Goal: Task Accomplishment & Management: Manage account settings

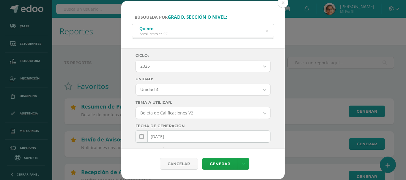
select select "Unidad 4"
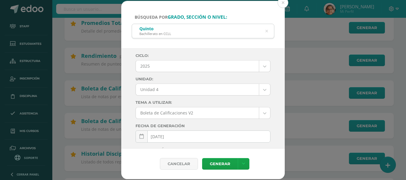
click at [281, 5] on button at bounding box center [283, 2] width 11 height 11
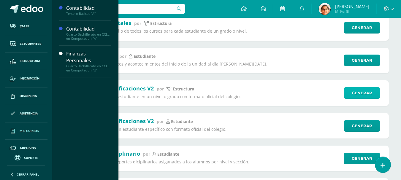
scroll to position [24, 0]
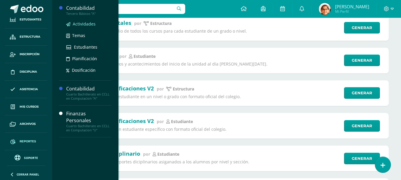
click at [82, 23] on span "Actividades" at bounding box center [84, 24] width 23 height 6
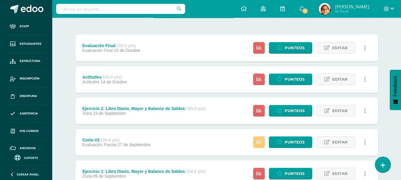
scroll to position [50, 0]
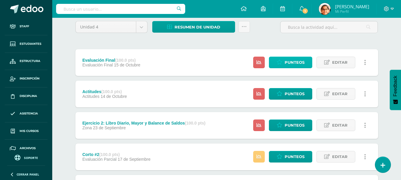
click at [296, 62] on span "Punteos" at bounding box center [295, 62] width 20 height 11
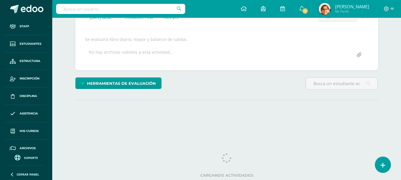
scroll to position [95, 0]
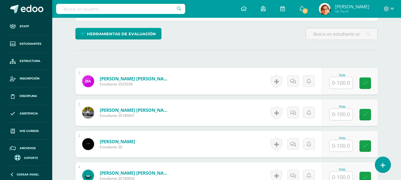
click at [335, 84] on input "text" at bounding box center [341, 83] width 23 height 12
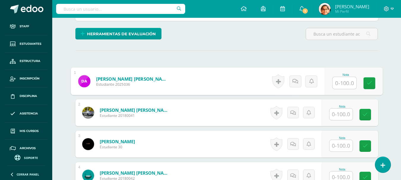
scroll to position [144, 0]
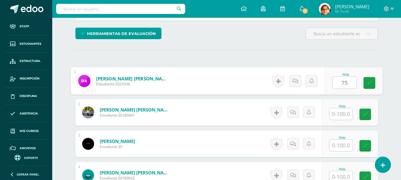
type input "75"
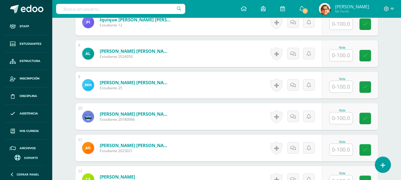
scroll to position [442, 0]
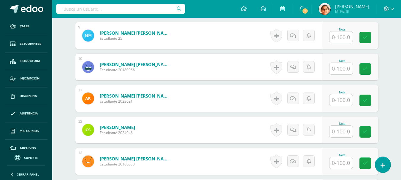
click at [343, 71] on input "text" at bounding box center [341, 69] width 23 height 12
type input "70"
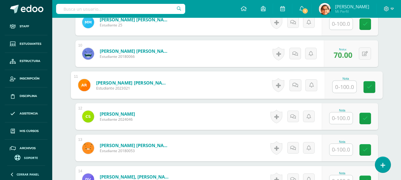
scroll to position [536, 0]
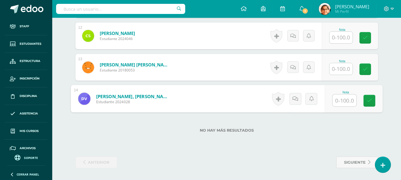
click at [342, 101] on input "text" at bounding box center [345, 101] width 24 height 12
type input "98"
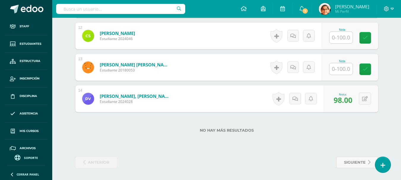
click at [341, 73] on input "text" at bounding box center [341, 69] width 23 height 12
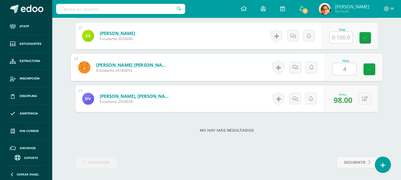
type input "45"
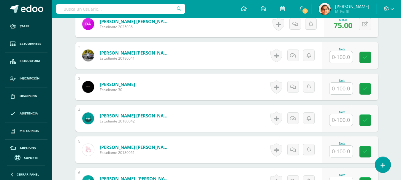
scroll to position [189, 0]
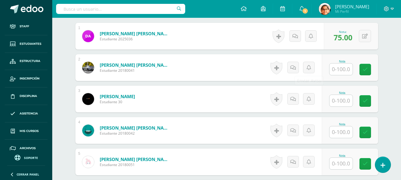
click at [343, 69] on input "text" at bounding box center [341, 70] width 23 height 12
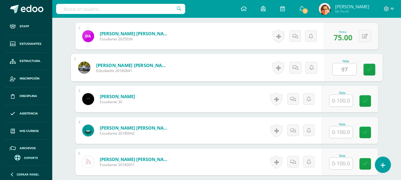
type input "97"
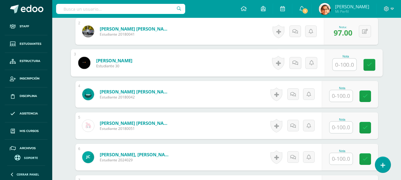
scroll to position [239, 0]
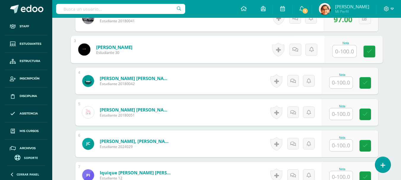
click at [340, 80] on input "text" at bounding box center [341, 83] width 23 height 12
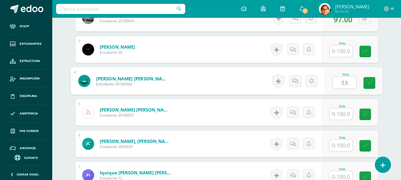
type input "53"
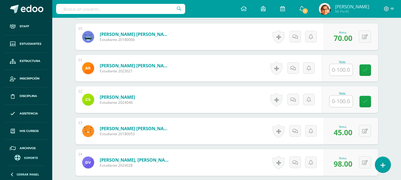
scroll to position [486, 0]
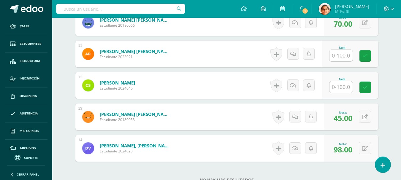
click at [341, 61] on input "text" at bounding box center [341, 56] width 23 height 12
type input "5"
type input "40"
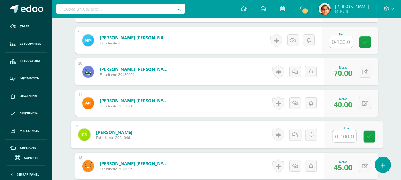
scroll to position [388, 0]
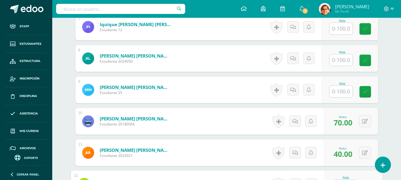
click at [333, 92] on input "text" at bounding box center [341, 92] width 23 height 12
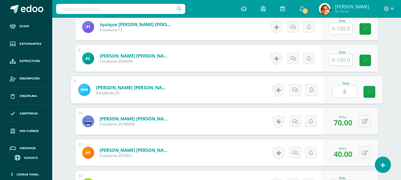
type input "53"
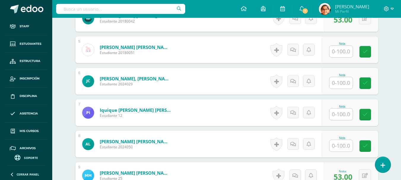
scroll to position [289, 0]
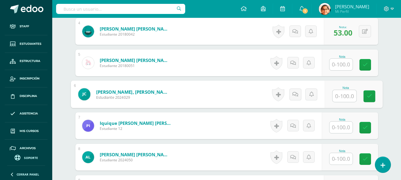
click at [339, 93] on input "text" at bounding box center [345, 96] width 24 height 12
type input "35"
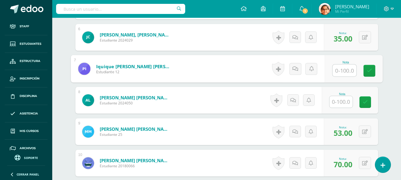
scroll to position [388, 0]
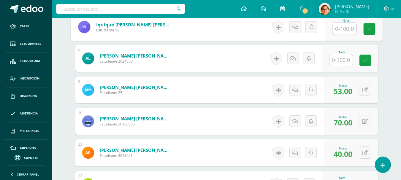
click at [349, 62] on input "text" at bounding box center [341, 60] width 23 height 12
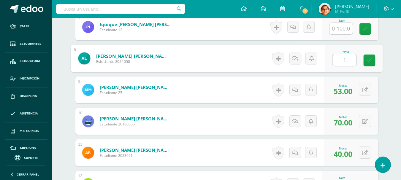
type input "10"
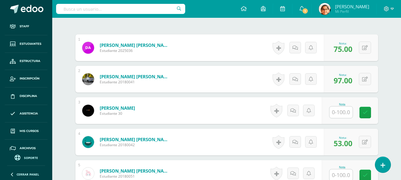
scroll to position [189, 0]
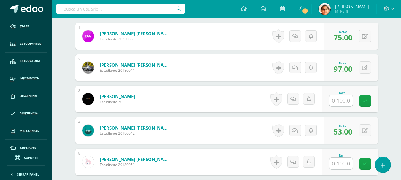
click at [338, 100] on input "text" at bounding box center [341, 101] width 23 height 12
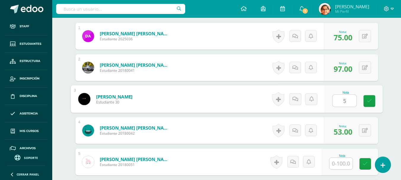
type input "53"
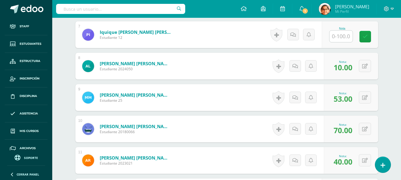
scroll to position [338, 0]
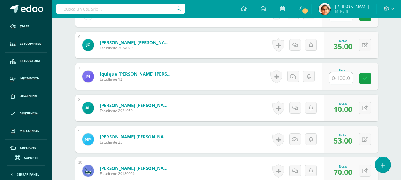
click at [344, 81] on input "text" at bounding box center [341, 79] width 23 height 12
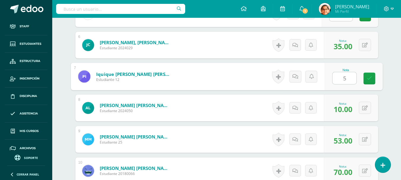
type input "58"
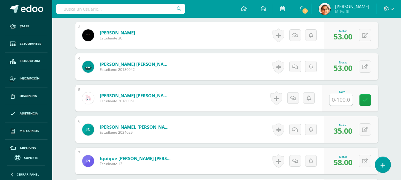
scroll to position [239, 0]
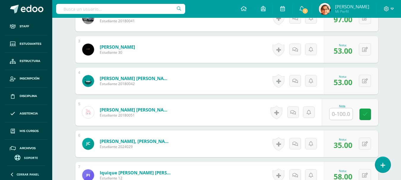
click at [338, 120] on input "text" at bounding box center [341, 114] width 23 height 12
type input "75"
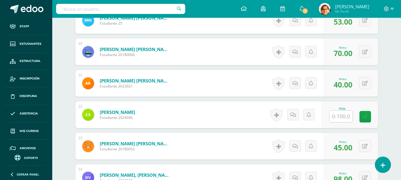
scroll to position [486, 0]
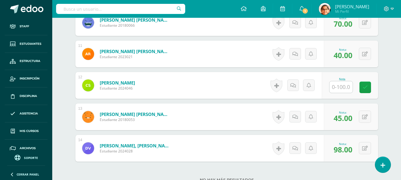
click at [344, 84] on input "text" at bounding box center [341, 87] width 23 height 12
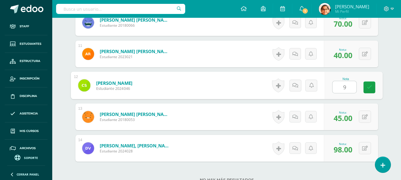
type input "97"
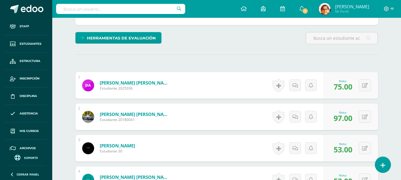
scroll to position [0, 0]
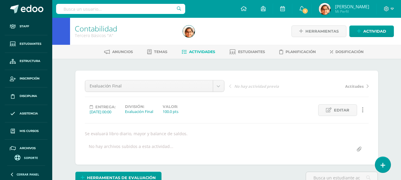
click at [194, 49] on link "Actividades" at bounding box center [199, 52] width 34 height 10
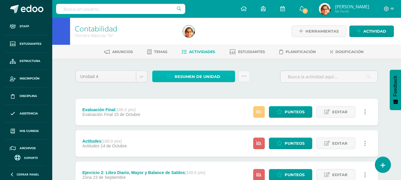
click at [203, 80] on span "Resumen de unidad" at bounding box center [198, 76] width 46 height 11
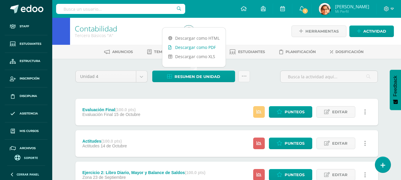
click at [204, 49] on link "Descargar como PDF" at bounding box center [194, 47] width 63 height 9
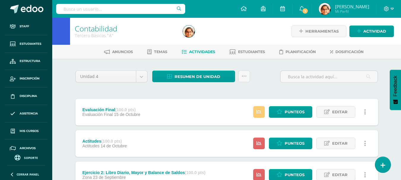
click at [182, 111] on div "Evaluación Final (100.0 pts) Evaluación Final 15 de Octubre Estatus de Activida…" at bounding box center [226, 112] width 303 height 27
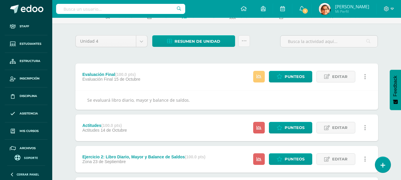
scroll to position [50, 0]
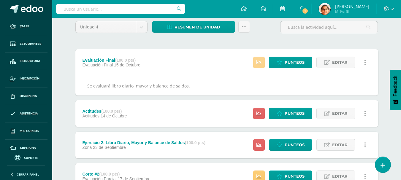
click at [261, 65] on icon at bounding box center [259, 62] width 5 height 5
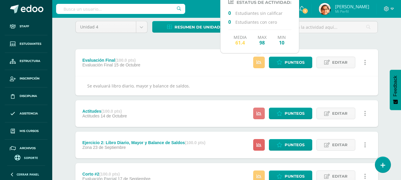
click at [259, 118] on link at bounding box center [259, 114] width 12 height 12
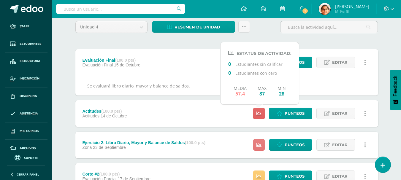
click at [259, 148] on link at bounding box center [259, 145] width 12 height 12
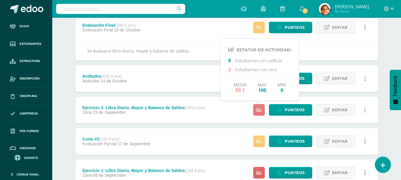
scroll to position [99, 0]
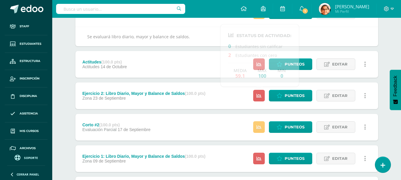
click at [188, 88] on div "Ejercicio 2: Libro Diario, Mayor y Balance de Saldos (100.0 pts) Zona 23 de Sep…" at bounding box center [143, 96] width 137 height 27
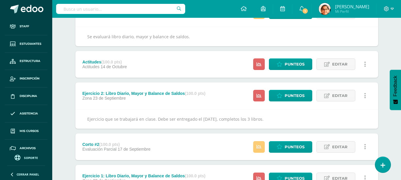
click at [180, 61] on div "Actitudes (100.0 pts) Actitudes 14 de Octubre Punteos Editar Historial de activ…" at bounding box center [226, 64] width 303 height 27
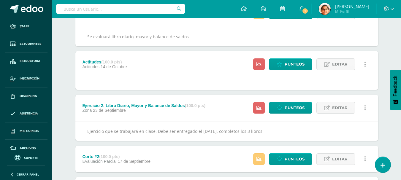
click at [207, 100] on div "Ejercicio 2: Libro Diario, Mayor y Balance de Saldos (100.0 pts) Zona 23 de Sep…" at bounding box center [143, 108] width 137 height 27
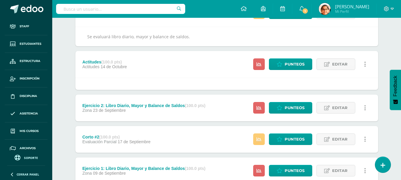
click at [196, 62] on div "Actitudes (100.0 pts) Actitudes 14 de Octubre Punteos Editar Historial de activ…" at bounding box center [226, 64] width 303 height 27
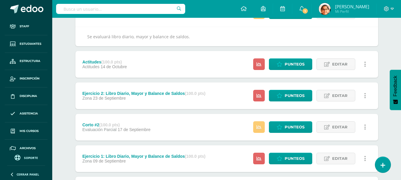
scroll to position [0, 0]
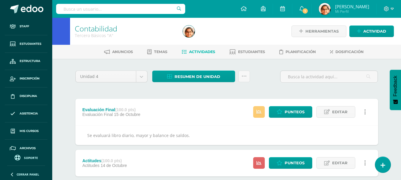
click at [197, 113] on div "Evaluación Final (100.0 pts) Evaluación Final 15 de Octubre Punteos Editar Hist…" at bounding box center [226, 112] width 303 height 27
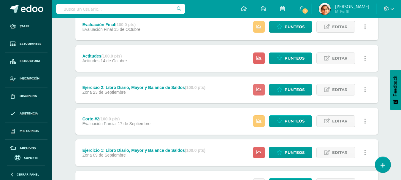
scroll to position [99, 0]
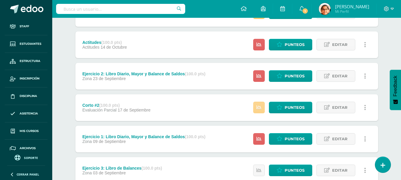
click at [264, 110] on link at bounding box center [259, 108] width 12 height 12
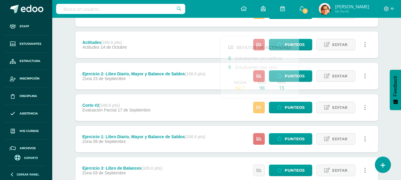
click at [258, 140] on icon at bounding box center [259, 139] width 5 height 5
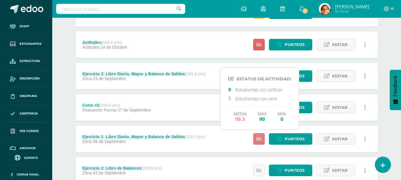
scroll to position [0, 0]
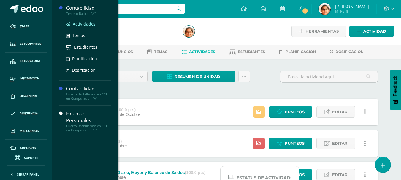
click at [81, 22] on span "Actividades" at bounding box center [84, 24] width 23 height 6
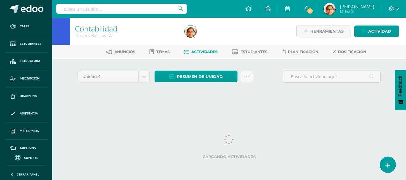
click at [313, 11] on span "1" at bounding box center [310, 11] width 7 height 7
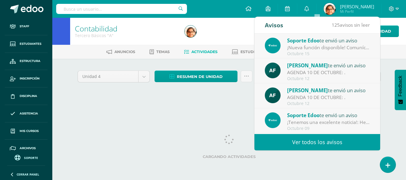
click at [232, 34] on div at bounding box center [238, 31] width 112 height 27
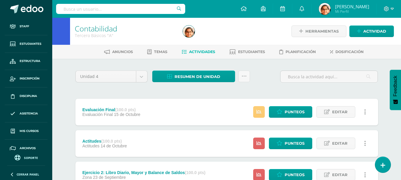
click at [215, 111] on div "Evaluación Final (100.0 pts) Evaluación Final 15 de Octubre Estatus de Activida…" at bounding box center [226, 112] width 303 height 27
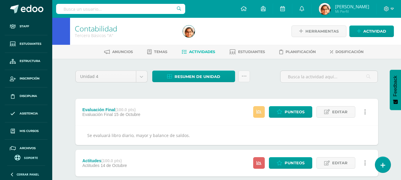
click at [215, 111] on div "Evaluación Final (100.0 pts) Evaluación Final 15 de Octubre Estatus de Activida…" at bounding box center [226, 112] width 303 height 27
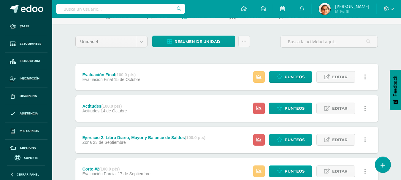
scroll to position [50, 0]
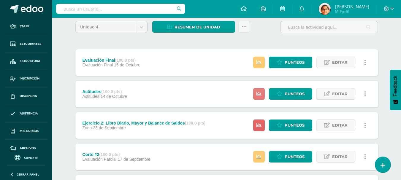
click at [256, 91] on link at bounding box center [259, 94] width 12 height 12
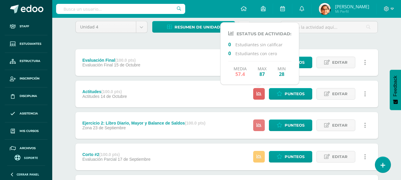
click at [258, 130] on link at bounding box center [259, 126] width 12 height 12
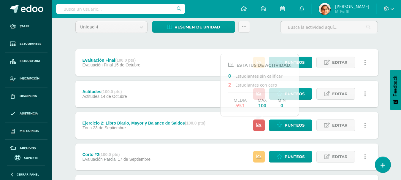
click at [202, 131] on div "Ejercicio 2: Libro Diario, Mayor y Balance de Saldos (100.0 pts) Zona 23 de Sep…" at bounding box center [143, 125] width 137 height 27
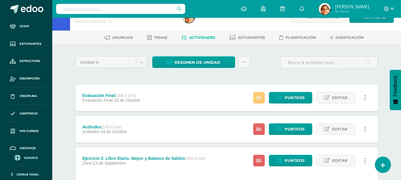
scroll to position [0, 0]
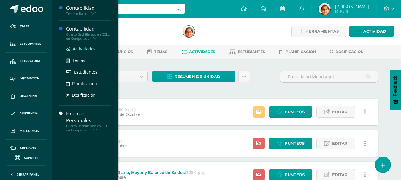
click at [76, 48] on span "Actividades" at bounding box center [84, 49] width 23 height 6
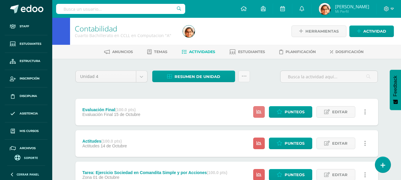
click at [257, 111] on link at bounding box center [259, 112] width 12 height 12
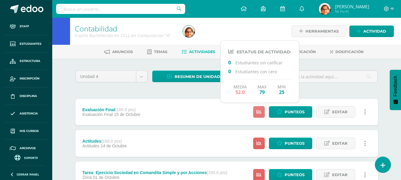
click at [257, 111] on link at bounding box center [259, 112] width 12 height 12
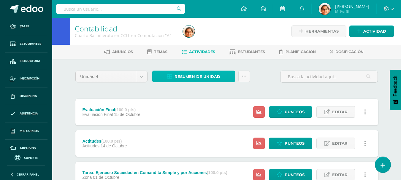
click at [192, 75] on span "Resumen de unidad" at bounding box center [198, 76] width 46 height 11
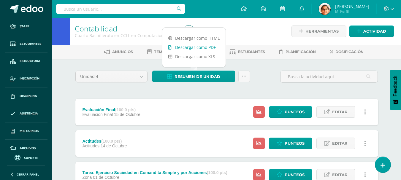
click at [195, 48] on link "Descargar como PDF" at bounding box center [194, 47] width 63 height 9
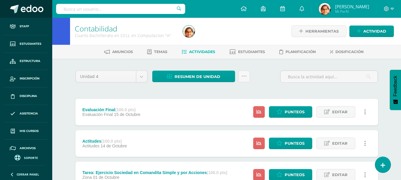
click at [38, 7] on span at bounding box center [32, 9] width 23 height 9
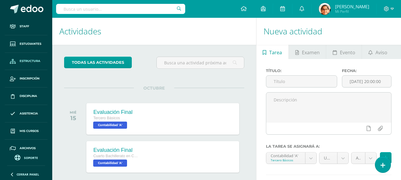
click at [27, 62] on span "Estructura" at bounding box center [30, 61] width 21 height 5
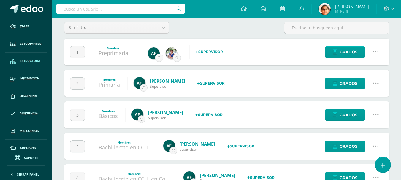
scroll to position [50, 0]
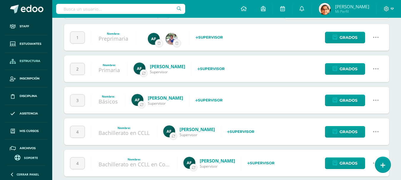
click at [378, 101] on icon at bounding box center [376, 100] width 7 height 7
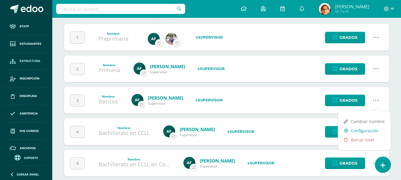
click at [359, 128] on link "Configuración" at bounding box center [364, 130] width 53 height 9
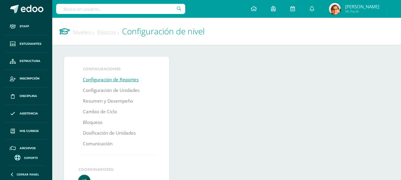
select select
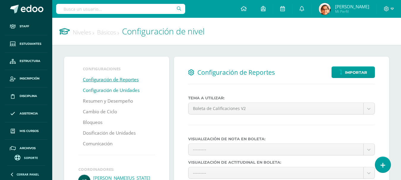
click at [111, 92] on link "Configuración de Unidades" at bounding box center [111, 90] width 57 height 11
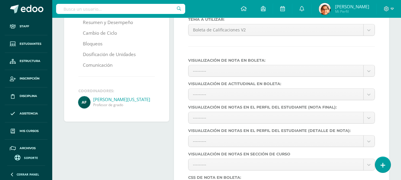
scroll to position [99, 0]
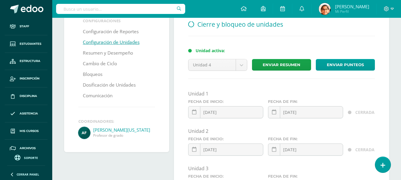
scroll to position [99, 0]
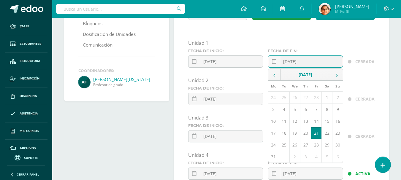
click at [303, 63] on input "[DATE]" at bounding box center [306, 62] width 75 height 12
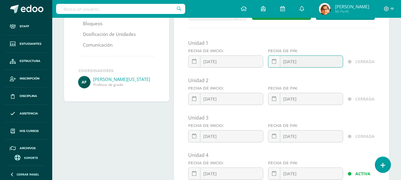
click at [323, 65] on input "[DATE]" at bounding box center [306, 62] width 75 height 12
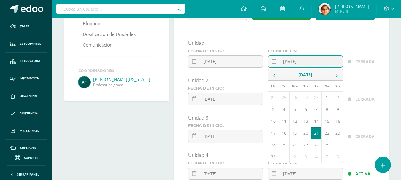
click at [337, 76] on icon at bounding box center [337, 75] width 2 height 4
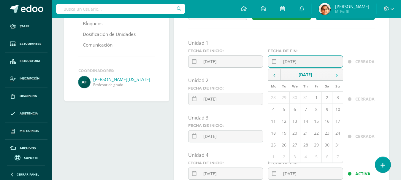
click at [337, 76] on icon at bounding box center [337, 75] width 2 height 4
click at [306, 124] on td "16" at bounding box center [305, 122] width 11 height 12
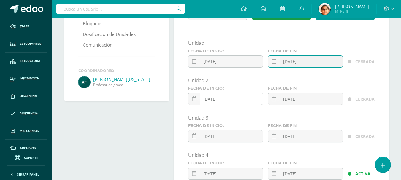
click at [252, 97] on div "2025-03-21 March, 2025 Mo Tu We Th Fr Sa Su 24 25 26 27 28 1 2 3 4 5 6 7 8 9 10…" at bounding box center [225, 101] width 75 height 17
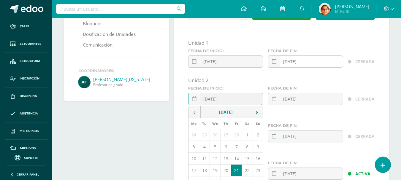
click at [298, 63] on input "2025-10-16" at bounding box center [306, 62] width 75 height 12
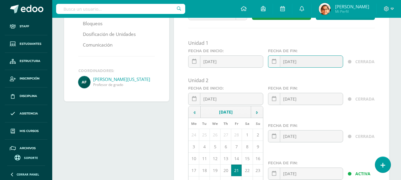
click at [309, 62] on input "2025-10-16" at bounding box center [306, 62] width 75 height 12
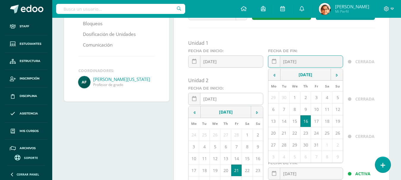
type input "[DATE]"
click at [229, 102] on input "2025-03-21" at bounding box center [226, 99] width 75 height 12
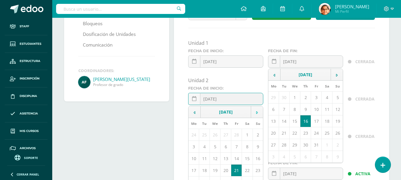
click at [255, 112] on td at bounding box center [257, 112] width 12 height 12
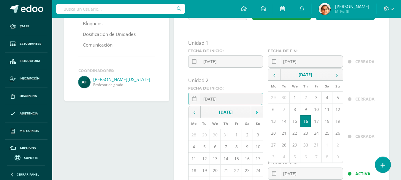
click at [255, 112] on td at bounding box center [257, 112] width 12 height 12
click at [218, 160] on td "15" at bounding box center [215, 159] width 11 height 12
type input "[DATE]"
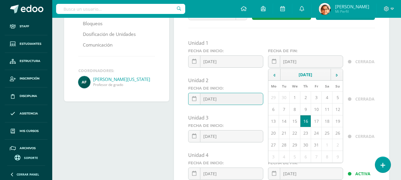
click at [254, 81] on div "Unidad 2" at bounding box center [281, 80] width 187 height 7
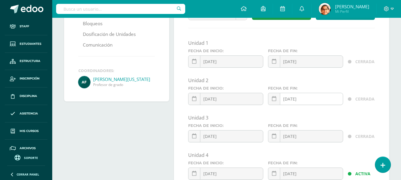
click at [301, 101] on input "2025-05-30" at bounding box center [306, 99] width 75 height 12
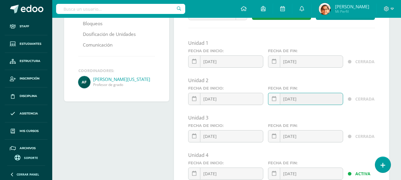
click at [321, 103] on input "2025-05-30" at bounding box center [306, 99] width 75 height 12
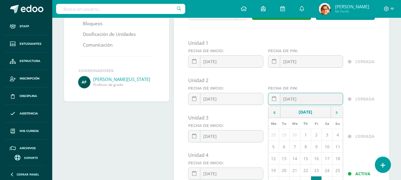
click at [336, 111] on icon at bounding box center [337, 113] width 2 height 4
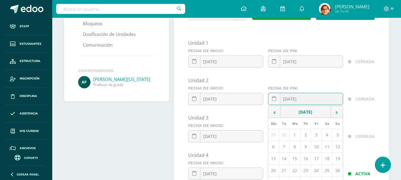
click at [296, 160] on td "15" at bounding box center [295, 159] width 11 height 12
type input "[DATE]"
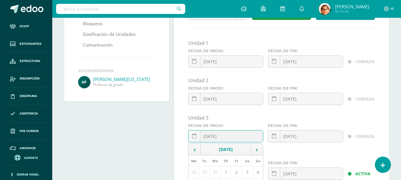
click at [241, 138] on input "2025-05-30" at bounding box center [226, 137] width 75 height 12
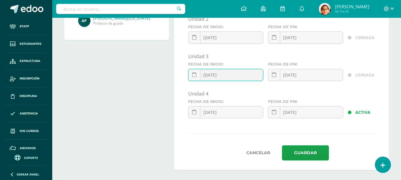
scroll to position [162, 0]
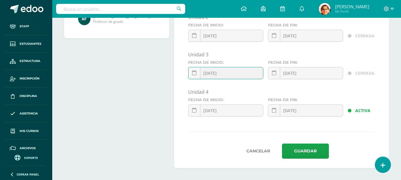
click at [207, 68] on input "2025-05-30" at bounding box center [226, 73] width 75 height 12
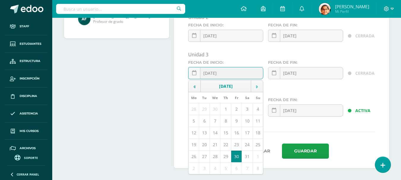
click at [255, 87] on td at bounding box center [257, 87] width 12 height 12
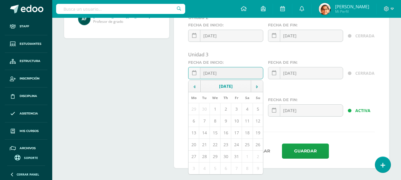
click at [216, 135] on td "15" at bounding box center [215, 133] width 11 height 12
type input "[DATE]"
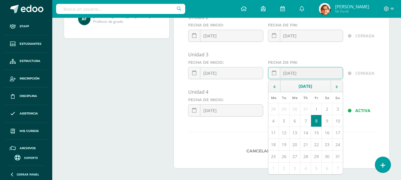
click at [307, 74] on input "2025-08-08" at bounding box center [306, 73] width 75 height 12
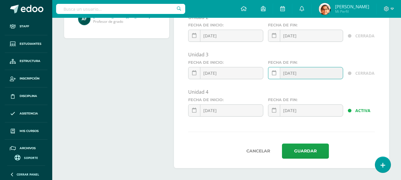
click at [277, 76] on link at bounding box center [274, 73] width 12 height 12
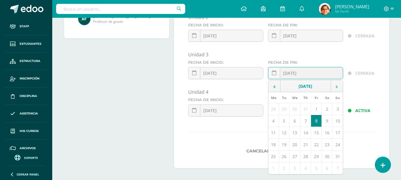
click at [341, 84] on td at bounding box center [337, 87] width 12 height 12
click at [292, 133] on td "15" at bounding box center [295, 133] width 11 height 12
type input "[DATE]"
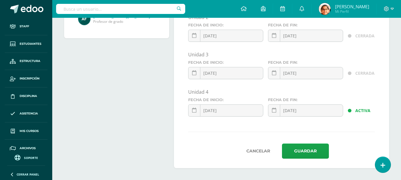
click at [373, 89] on div "Unidad 4" at bounding box center [281, 92] width 187 height 7
click at [230, 116] on input "2025-08-08" at bounding box center [226, 111] width 75 height 12
click at [194, 110] on icon at bounding box center [194, 110] width 4 height 5
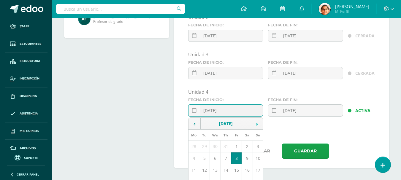
click at [257, 126] on icon at bounding box center [257, 124] width 2 height 4
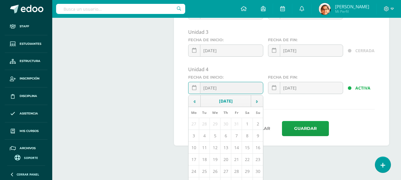
scroll to position [195, 0]
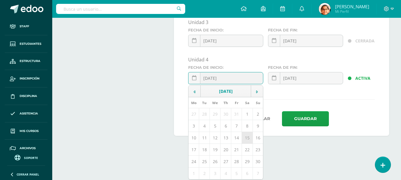
click at [244, 137] on td "15" at bounding box center [247, 138] width 11 height 12
type input "2025-11-15"
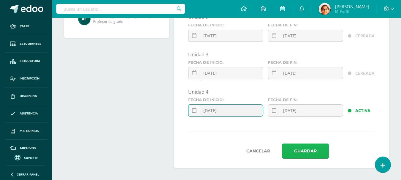
click at [310, 151] on button "Guardar" at bounding box center [305, 151] width 47 height 15
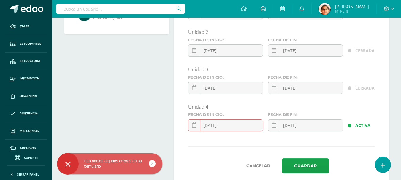
scroll to position [181, 0]
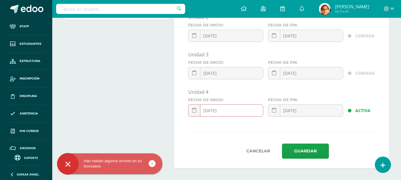
click at [235, 115] on input "2025-11-15" at bounding box center [226, 111] width 75 height 12
click at [191, 114] on link at bounding box center [194, 111] width 12 height 12
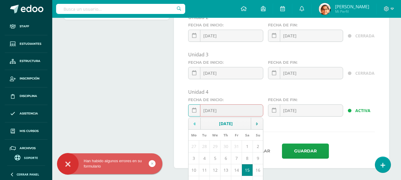
click at [196, 123] on td at bounding box center [195, 124] width 12 height 12
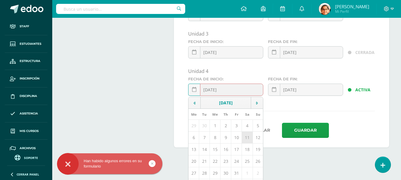
scroll to position [213, 0]
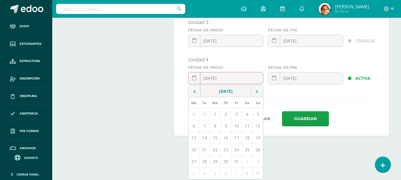
click at [215, 138] on td "15" at bounding box center [215, 138] width 11 height 12
type input "[DATE]"
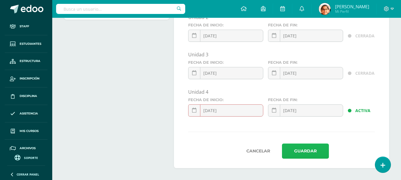
click at [301, 149] on button "Guardar" at bounding box center [305, 151] width 47 height 15
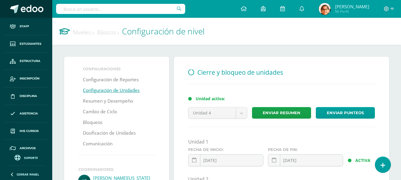
click at [18, 9] on span at bounding box center [14, 9] width 9 height 9
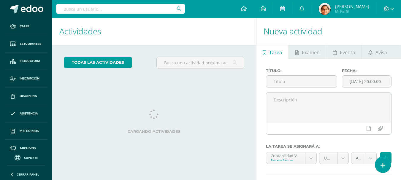
select select "157402"
